Goal: Transaction & Acquisition: Obtain resource

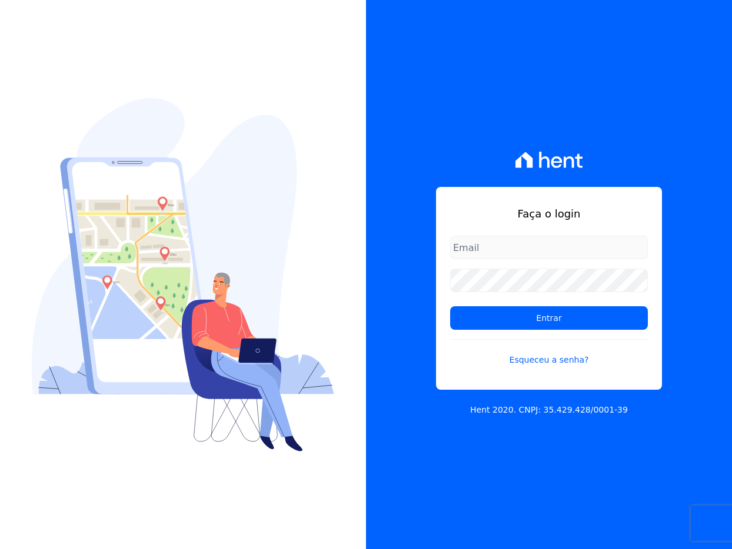
type input "[EMAIL_ADDRESS][DOMAIN_NAME]"
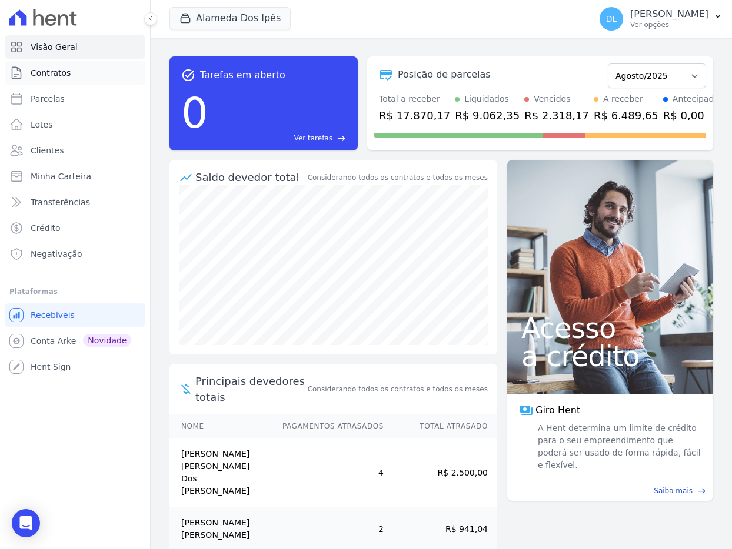
click at [56, 78] on span "Contratos" at bounding box center [51, 73] width 40 height 12
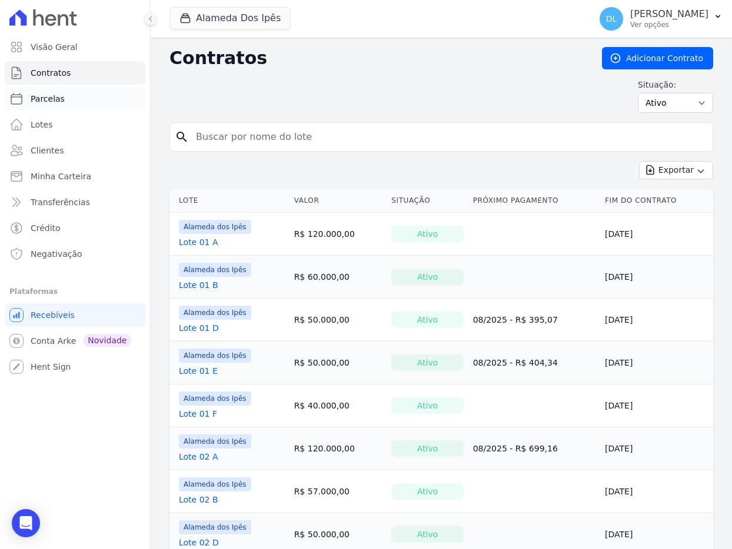
click at [58, 105] on link "Parcelas" at bounding box center [75, 99] width 141 height 24
select select
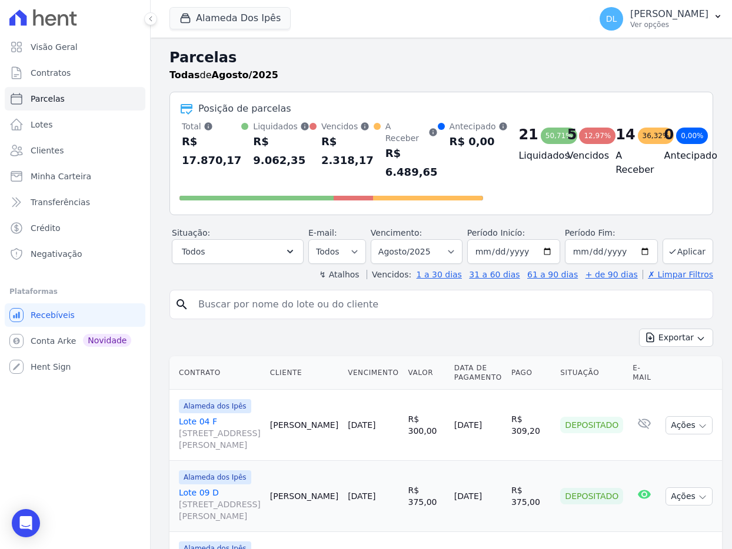
click at [245, 310] on input "search" at bounding box center [449, 305] width 516 height 24
type input "s"
click at [66, 151] on link "Clientes" at bounding box center [75, 151] width 141 height 24
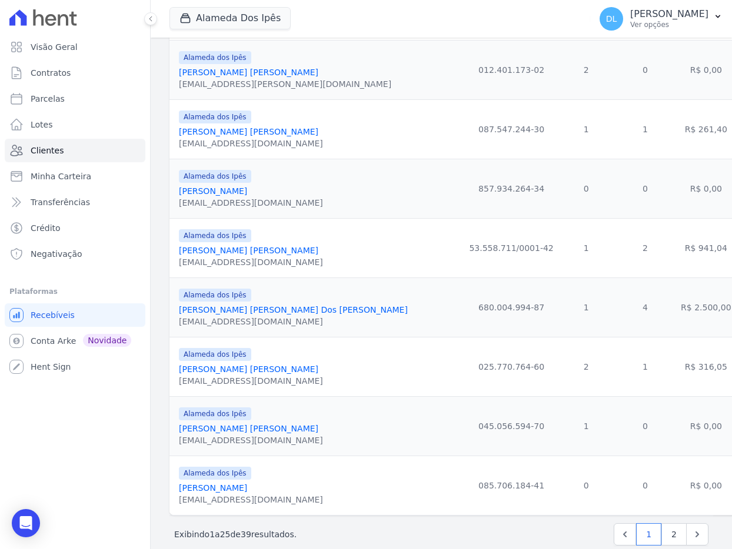
scroll to position [1220, 0]
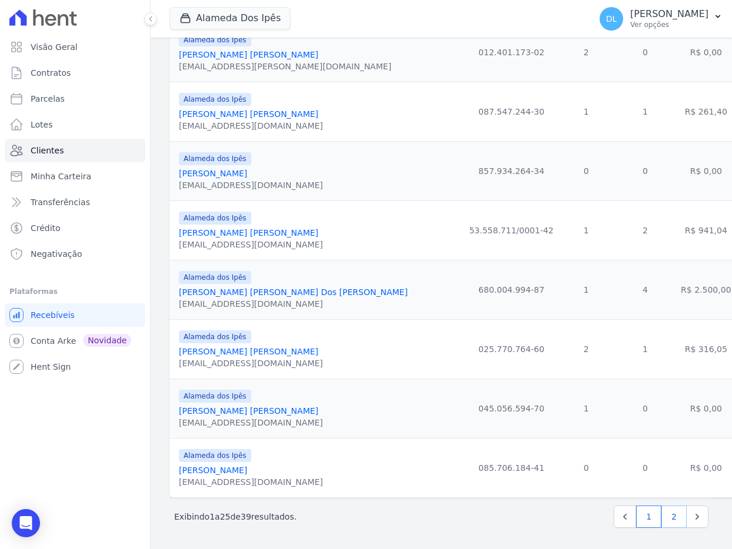
click at [673, 521] on link "2" at bounding box center [673, 517] width 25 height 22
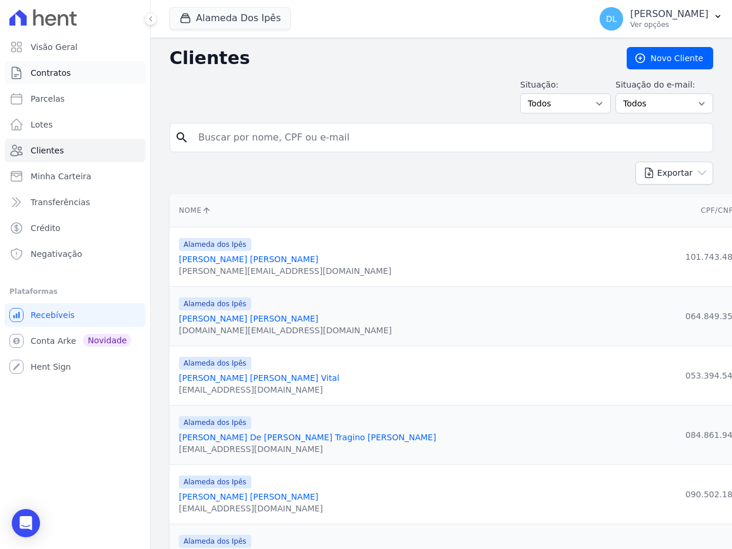
click at [69, 78] on link "Contratos" at bounding box center [75, 73] width 141 height 24
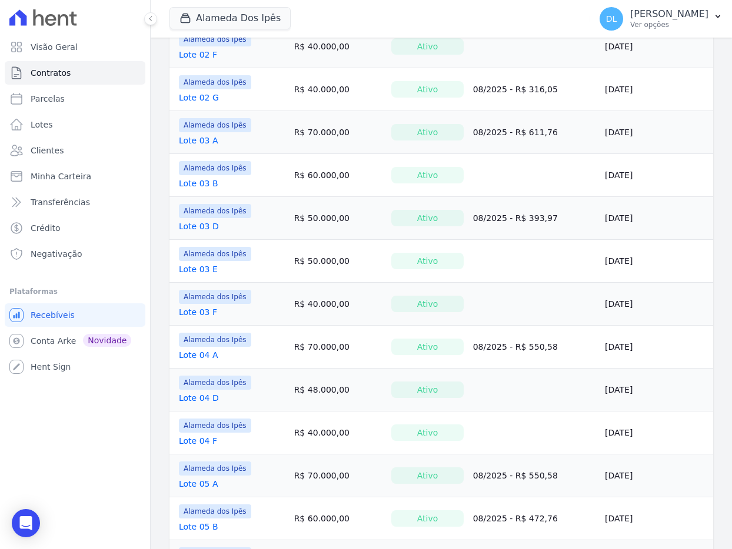
scroll to position [788, 0]
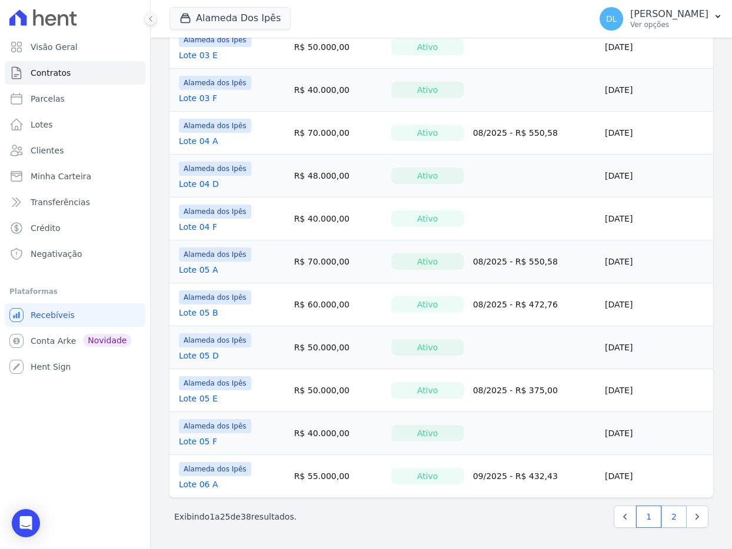
click at [676, 521] on link "2" at bounding box center [673, 517] width 25 height 22
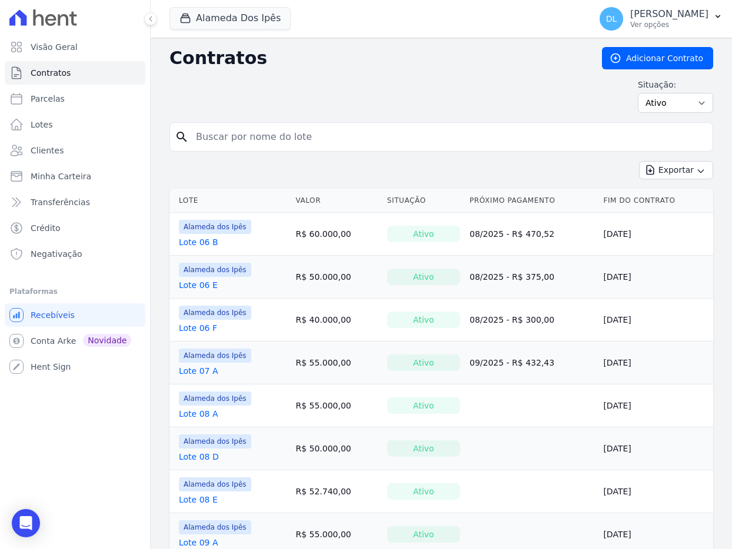
click at [211, 239] on link "Lote 06 B" at bounding box center [198, 242] width 39 height 12
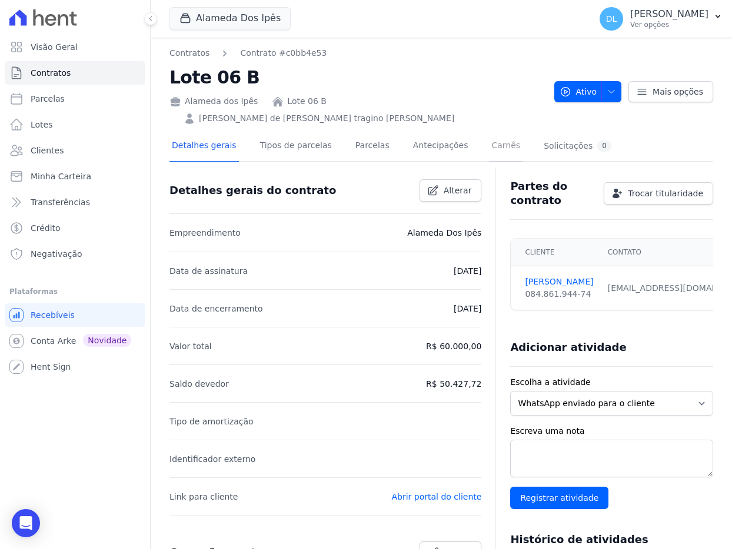
click at [489, 133] on link "Carnês" at bounding box center [506, 146] width 34 height 31
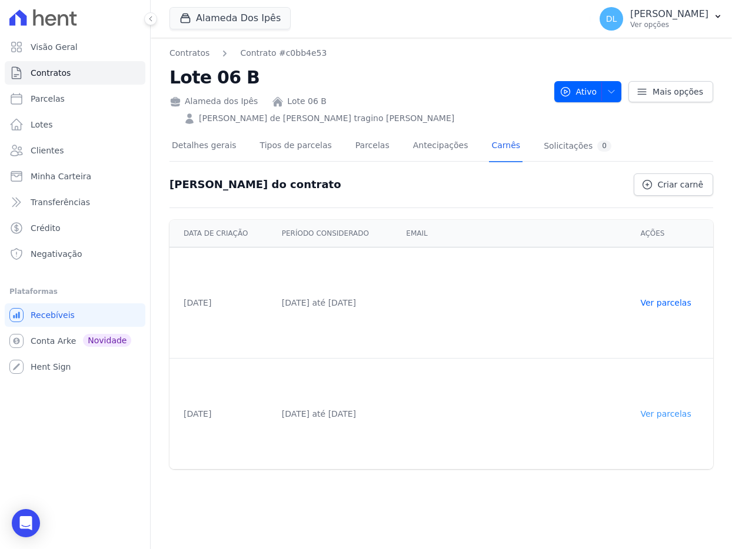
click at [683, 409] on link "Ver parcelas" at bounding box center [665, 413] width 51 height 9
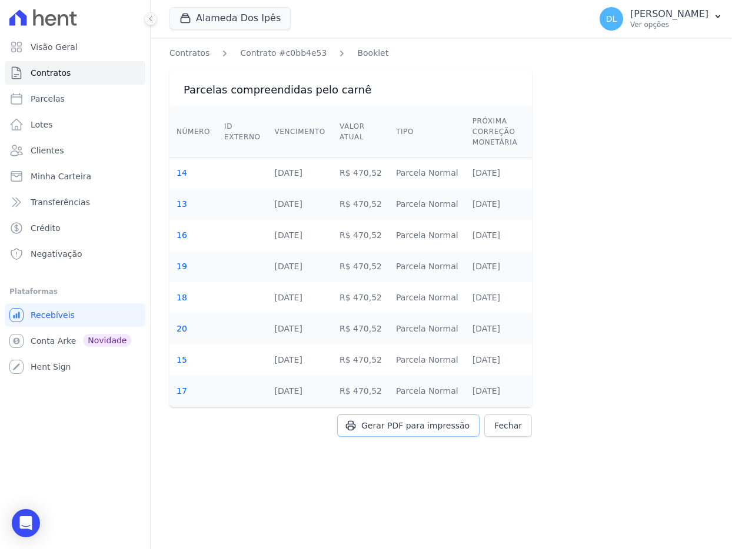
click at [419, 433] on link "Gerar PDF para impressão" at bounding box center [408, 426] width 142 height 22
click at [643, 230] on div "Contratos Contrato #c0bb4e53 Booklet Parcelas compreendidas pelo carnê Número I…" at bounding box center [441, 294] width 581 height 512
